Goal: Check status: Check status

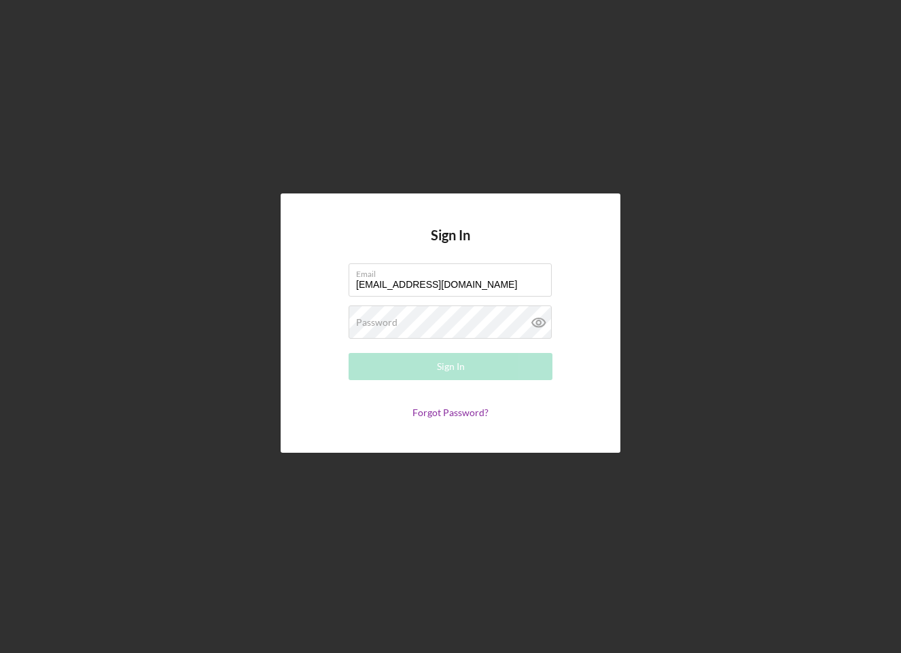
type input "[EMAIL_ADDRESS][DOMAIN_NAME]"
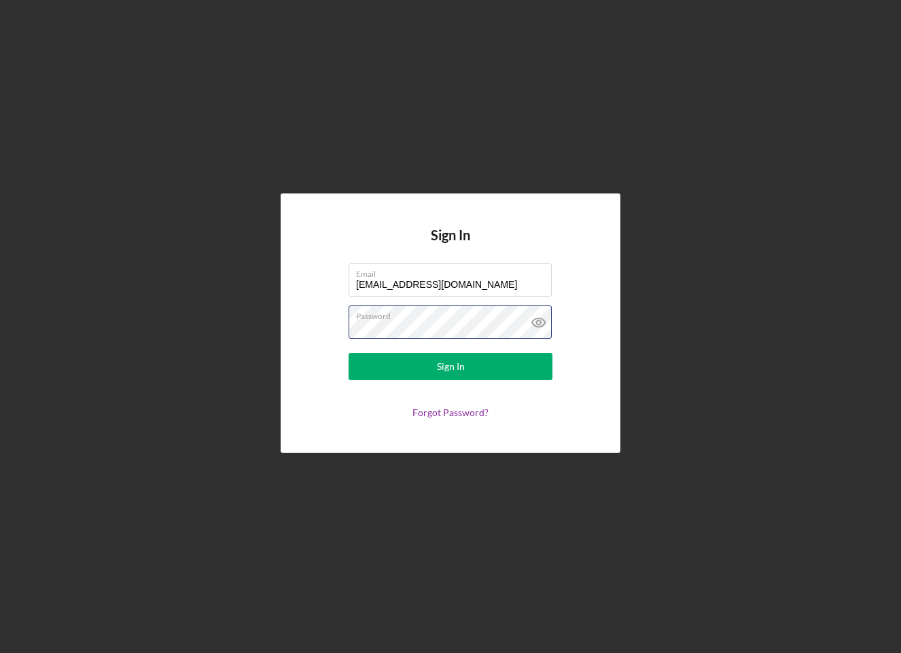
click at [450, 367] on button "Sign In" at bounding box center [450, 366] width 204 height 27
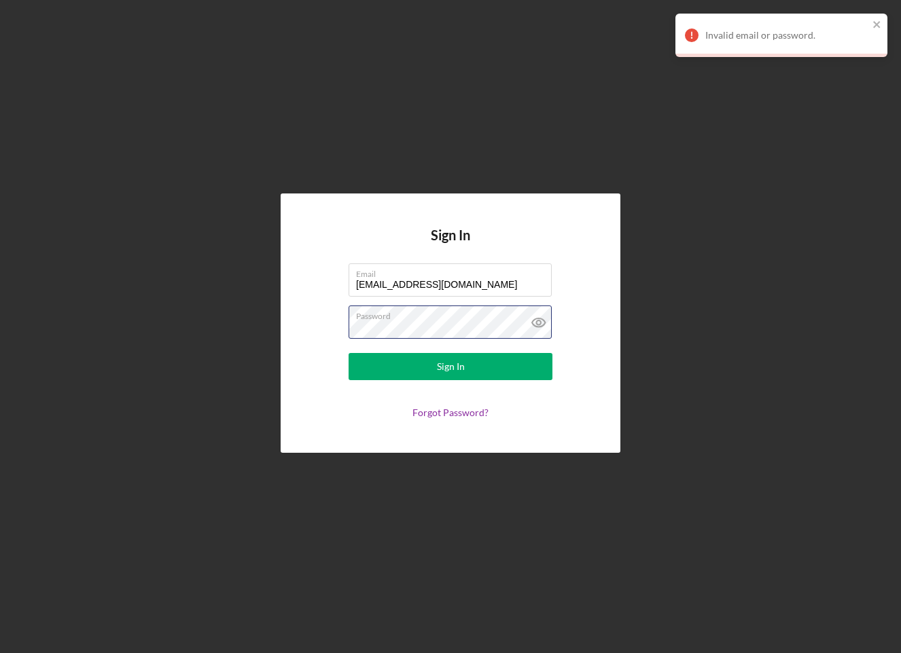
click at [450, 367] on button "Sign In" at bounding box center [450, 366] width 204 height 27
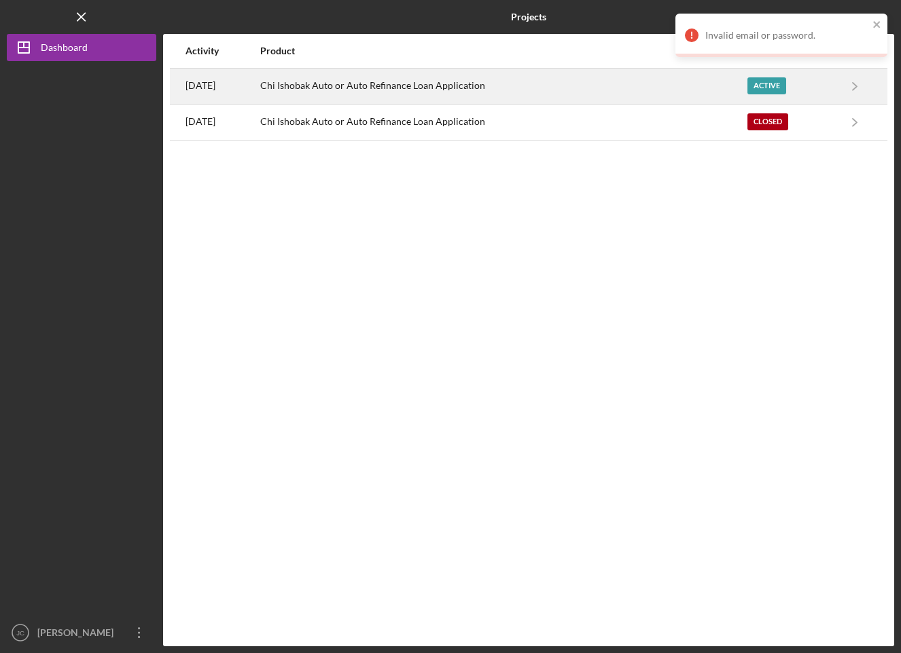
click at [568, 86] on div "Chi Ishobak Auto or Auto Refinance Loan Application" at bounding box center [503, 86] width 486 height 34
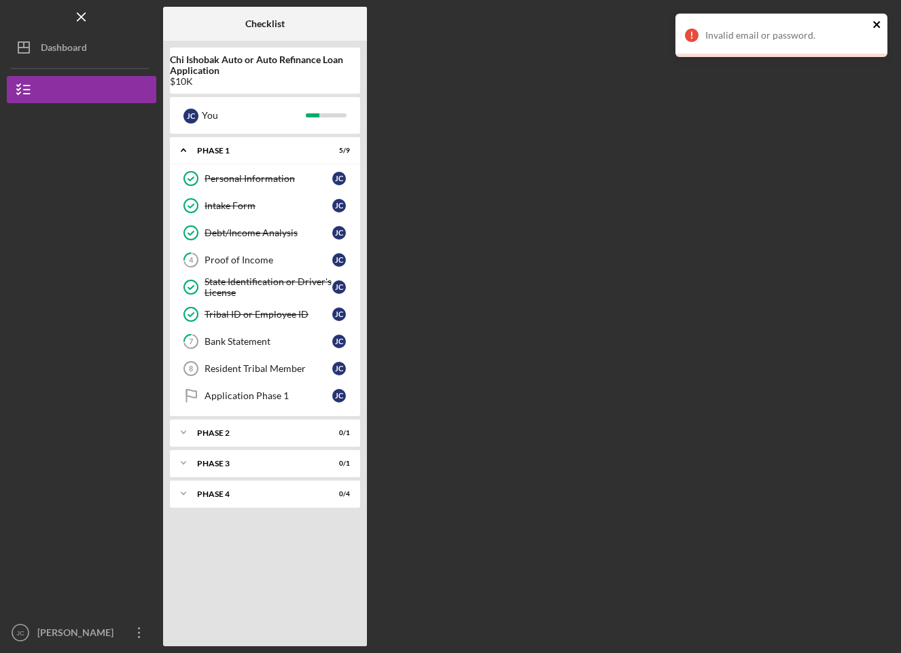
click at [875, 24] on icon "close" at bounding box center [877, 24] width 10 height 11
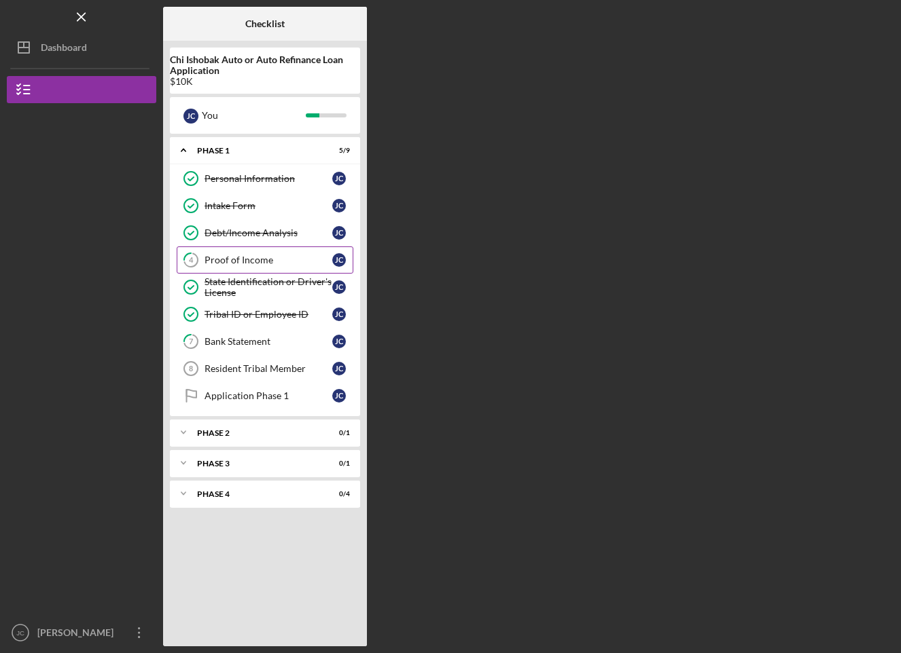
click at [317, 270] on link "4 Proof of Income [PERSON_NAME]" at bounding box center [265, 260] width 177 height 27
